Goal: Information Seeking & Learning: Find specific fact

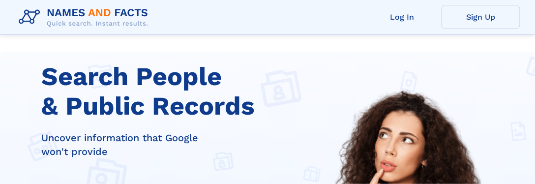
scroll to position [184, 0]
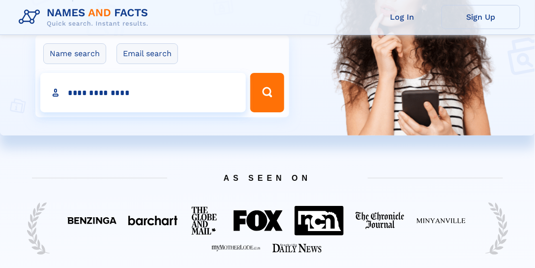
type input "**********"
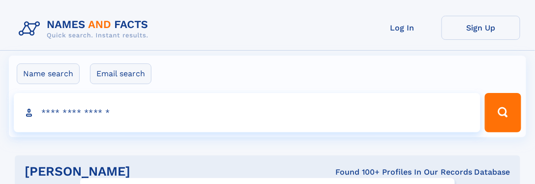
click input "**" at bounding box center [0, 0] width 0 height 0
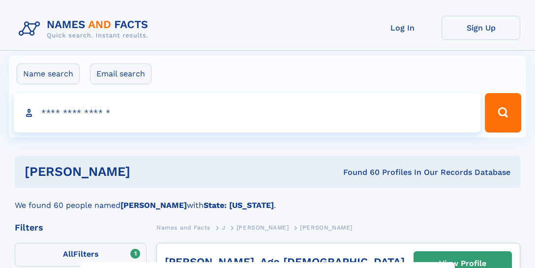
select select "**"
